Goal: Information Seeking & Learning: Learn about a topic

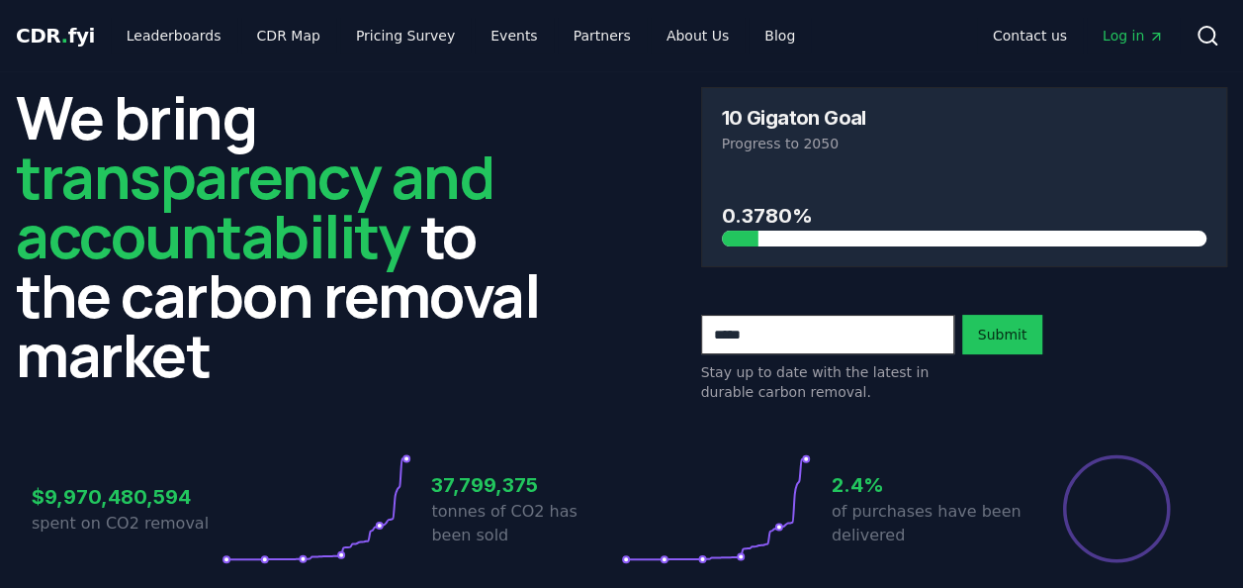
click at [775, 108] on h3 "10 Gigaton Goal" at bounding box center [794, 118] width 144 height 20
click at [775, 105] on div "10 Gigaton Goal Progress to 2050" at bounding box center [964, 130] width 525 height 85
drag, startPoint x: 775, startPoint y: 105, endPoint x: 764, endPoint y: 115, distance: 14.7
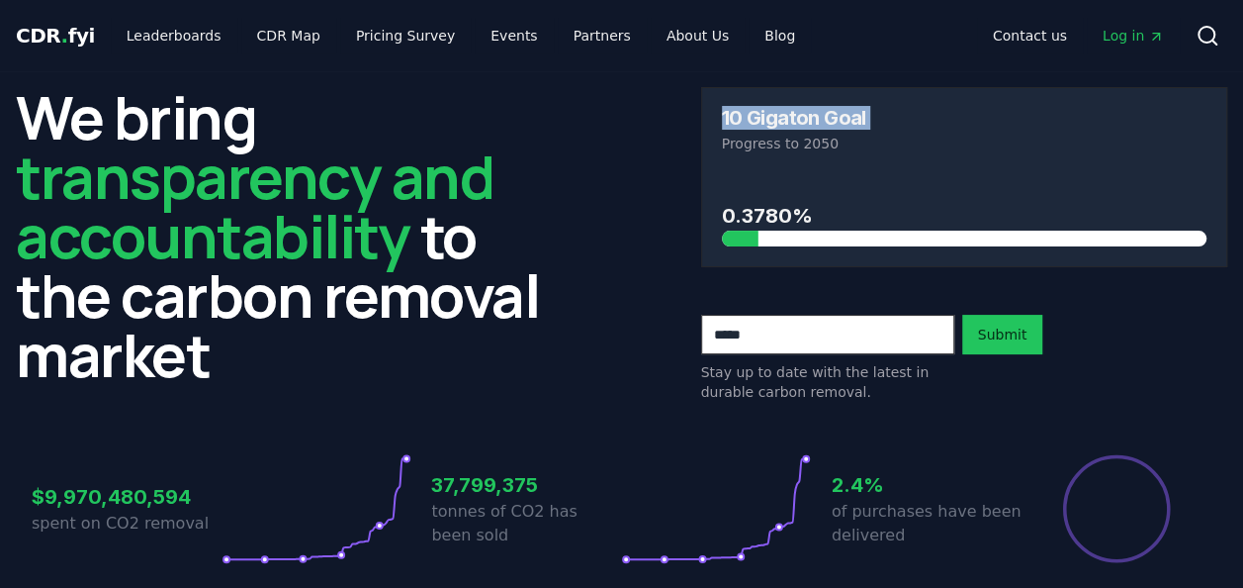
click at [764, 115] on h3 "10 Gigaton Goal" at bounding box center [794, 118] width 144 height 20
drag, startPoint x: 764, startPoint y: 115, endPoint x: 749, endPoint y: 112, distance: 15.1
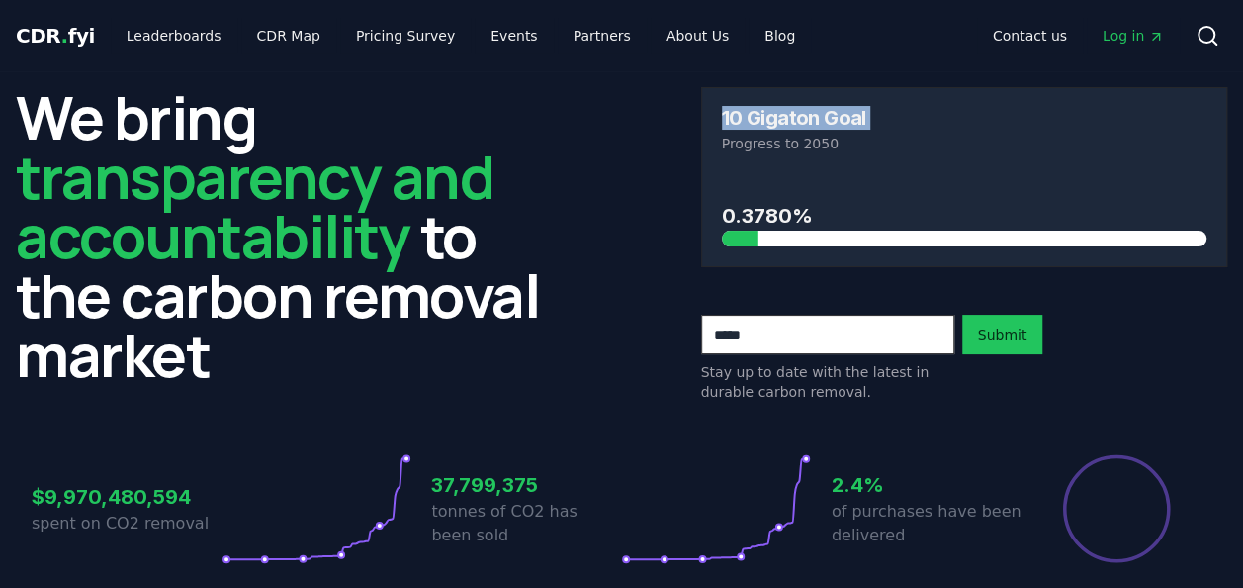
click at [749, 112] on h3 "10 Gigaton Goal" at bounding box center [794, 118] width 144 height 20
